Goal: Task Accomplishment & Management: Manage account settings

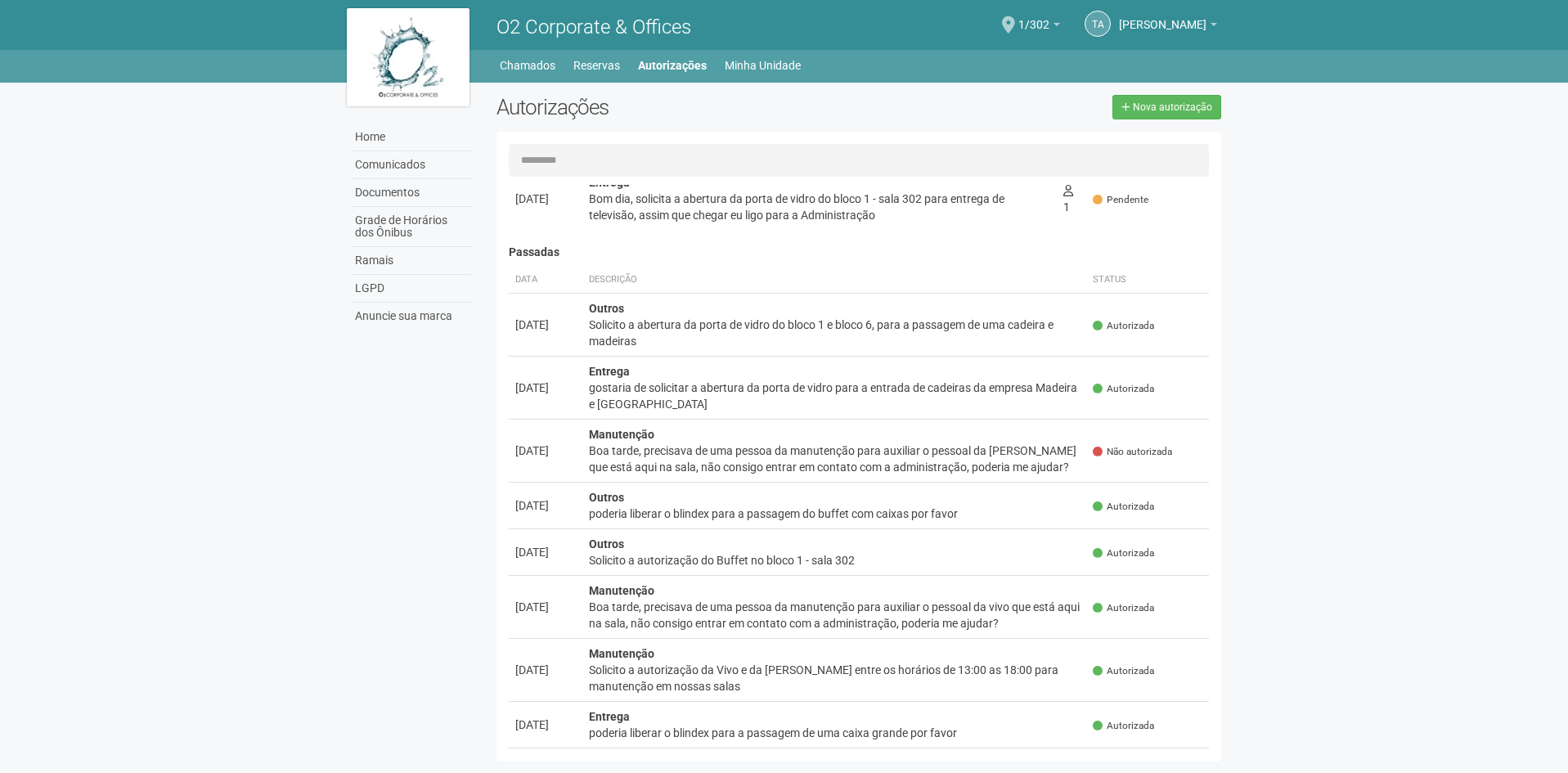
click at [442, 50] on img at bounding box center [408, 57] width 123 height 98
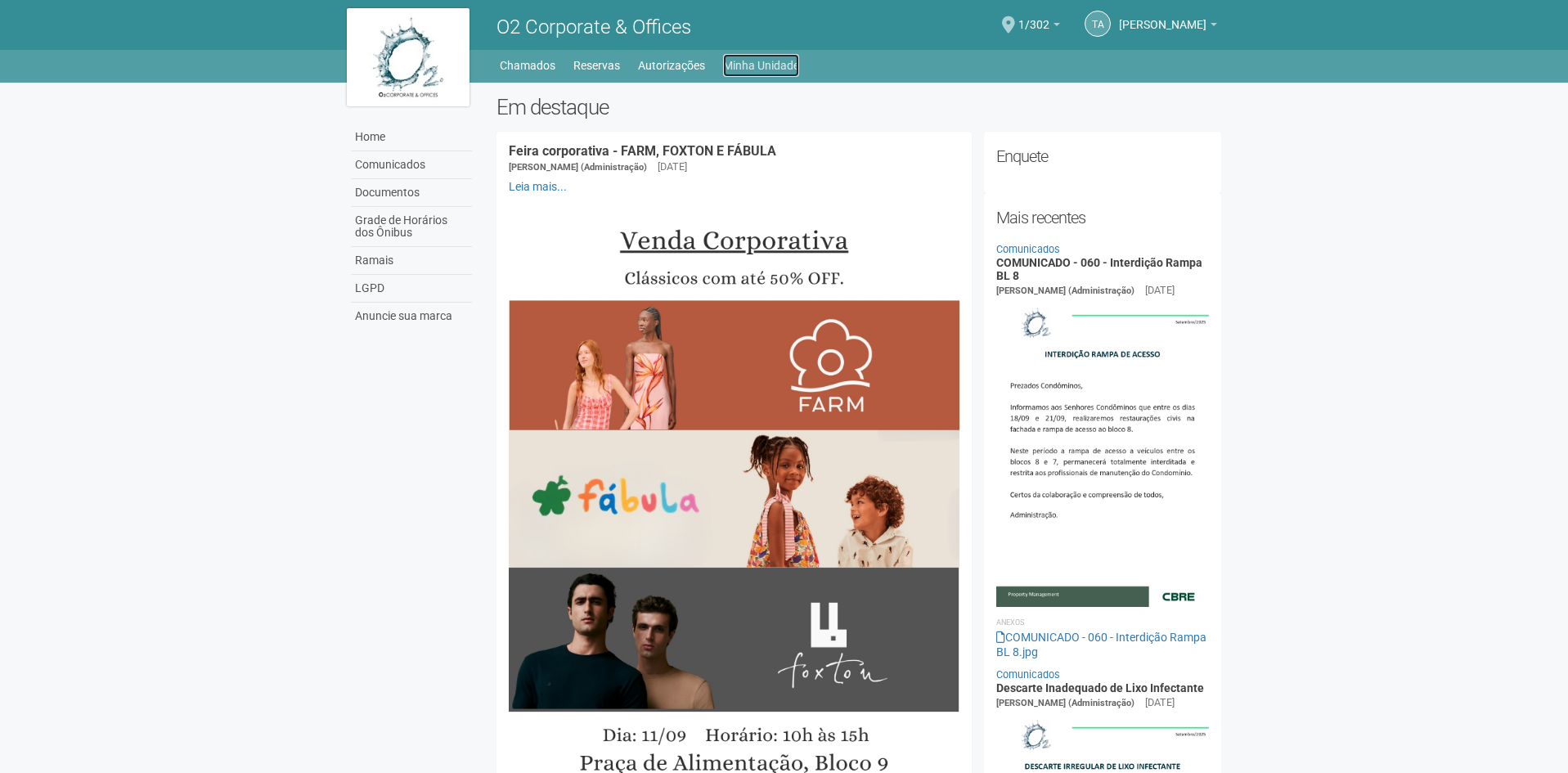
click at [774, 67] on link "Minha Unidade" at bounding box center [761, 65] width 76 height 23
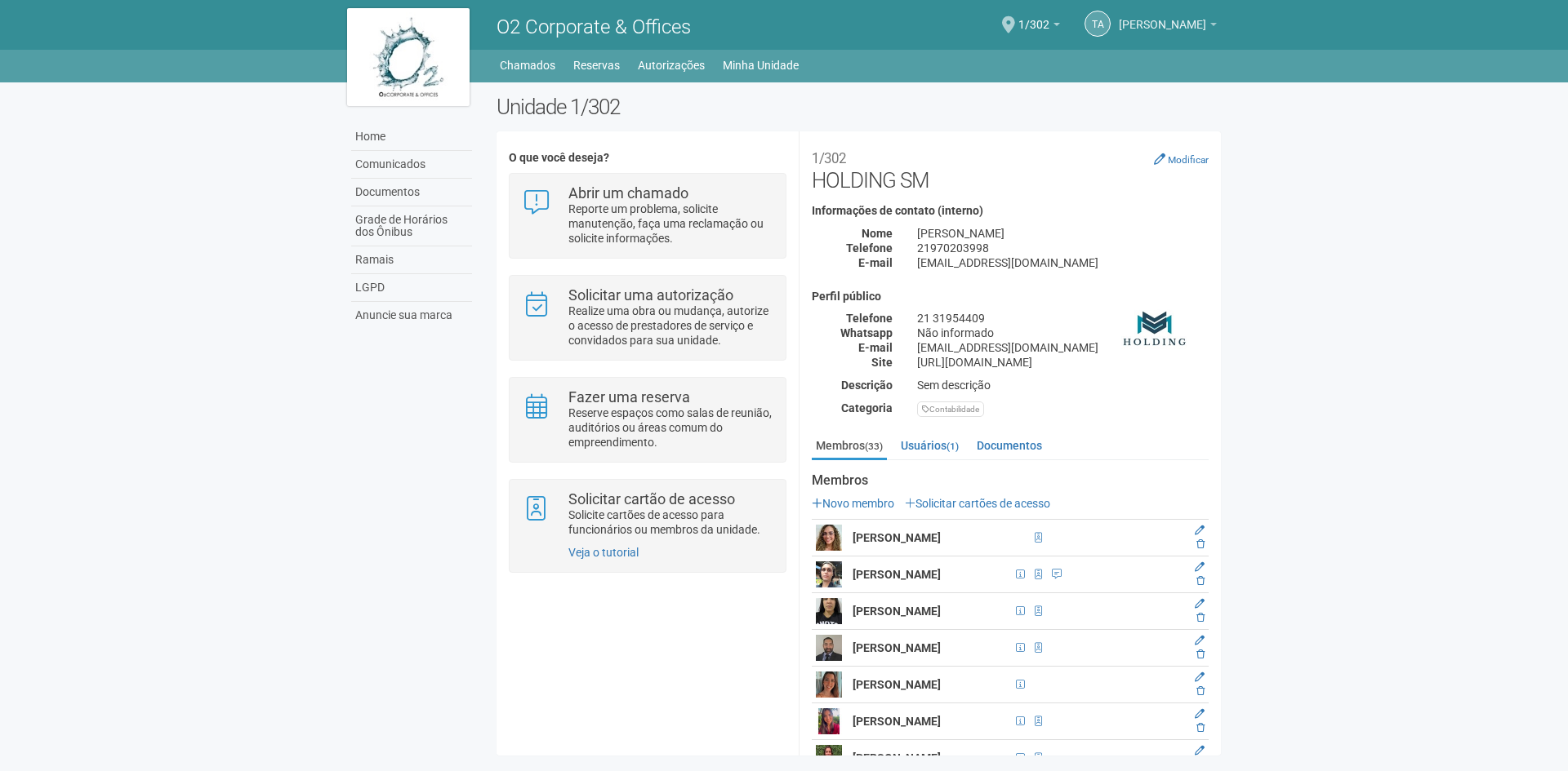
click at [1183, 21] on span "[PERSON_NAME]" at bounding box center [1162, 16] width 88 height 29
drag, startPoint x: 1195, startPoint y: 69, endPoint x: 1079, endPoint y: 71, distance: 116.0
click at [1079, 71] on div "[EMAIL_ADDRESS][DOMAIN_NAME]" at bounding box center [1151, 71] width 161 height 11
copy div "[EMAIL_ADDRESS][DOMAIN_NAME]"
click at [1208, 23] on link "[PERSON_NAME]" at bounding box center [1167, 27] width 98 height 13
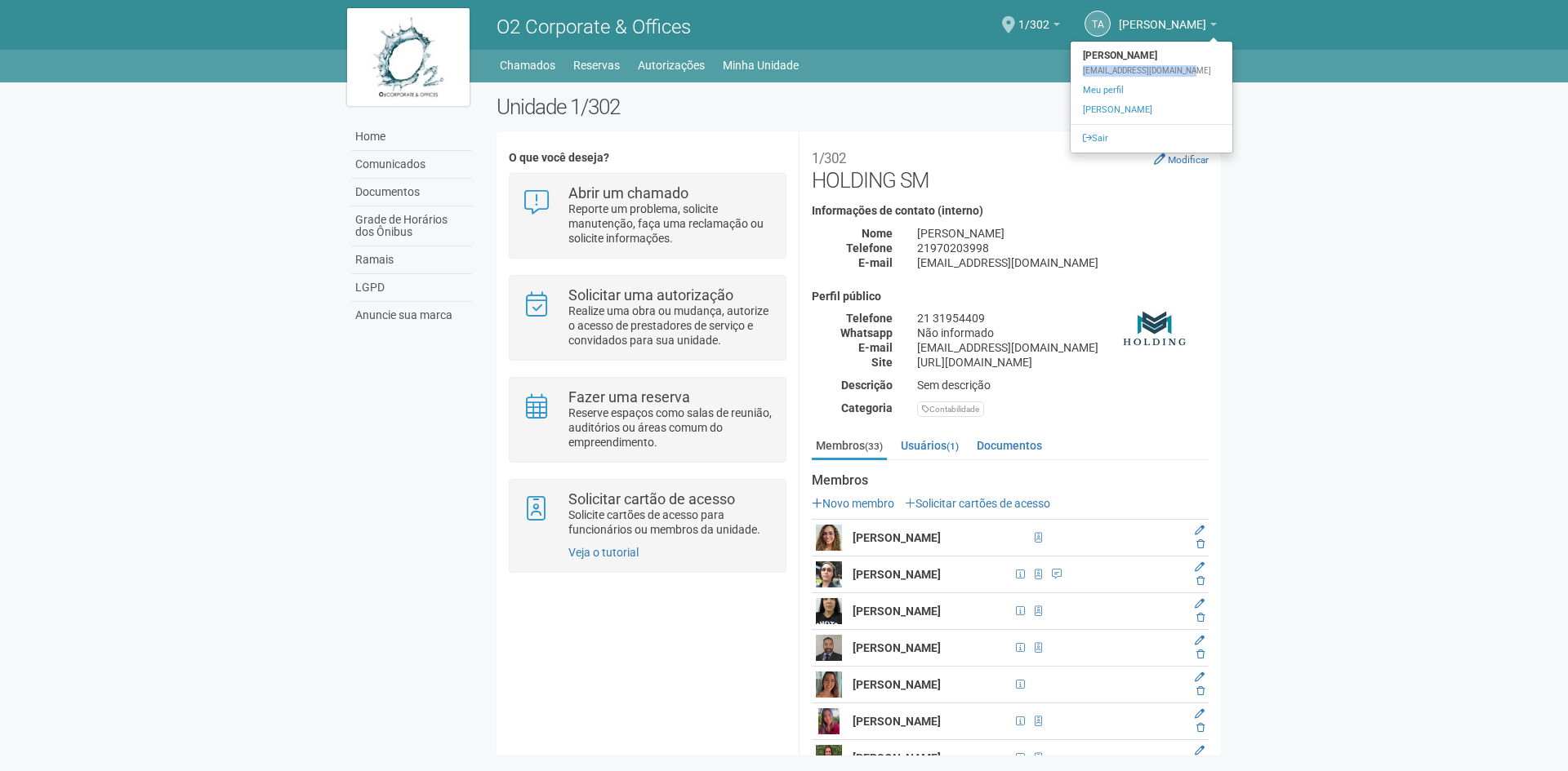
copy div "[EMAIL_ADDRESS][DOMAIN_NAME]"
click at [1085, 88] on link "Meu perfil" at bounding box center [1151, 91] width 161 height 20
